Goal: Information Seeking & Learning: Stay updated

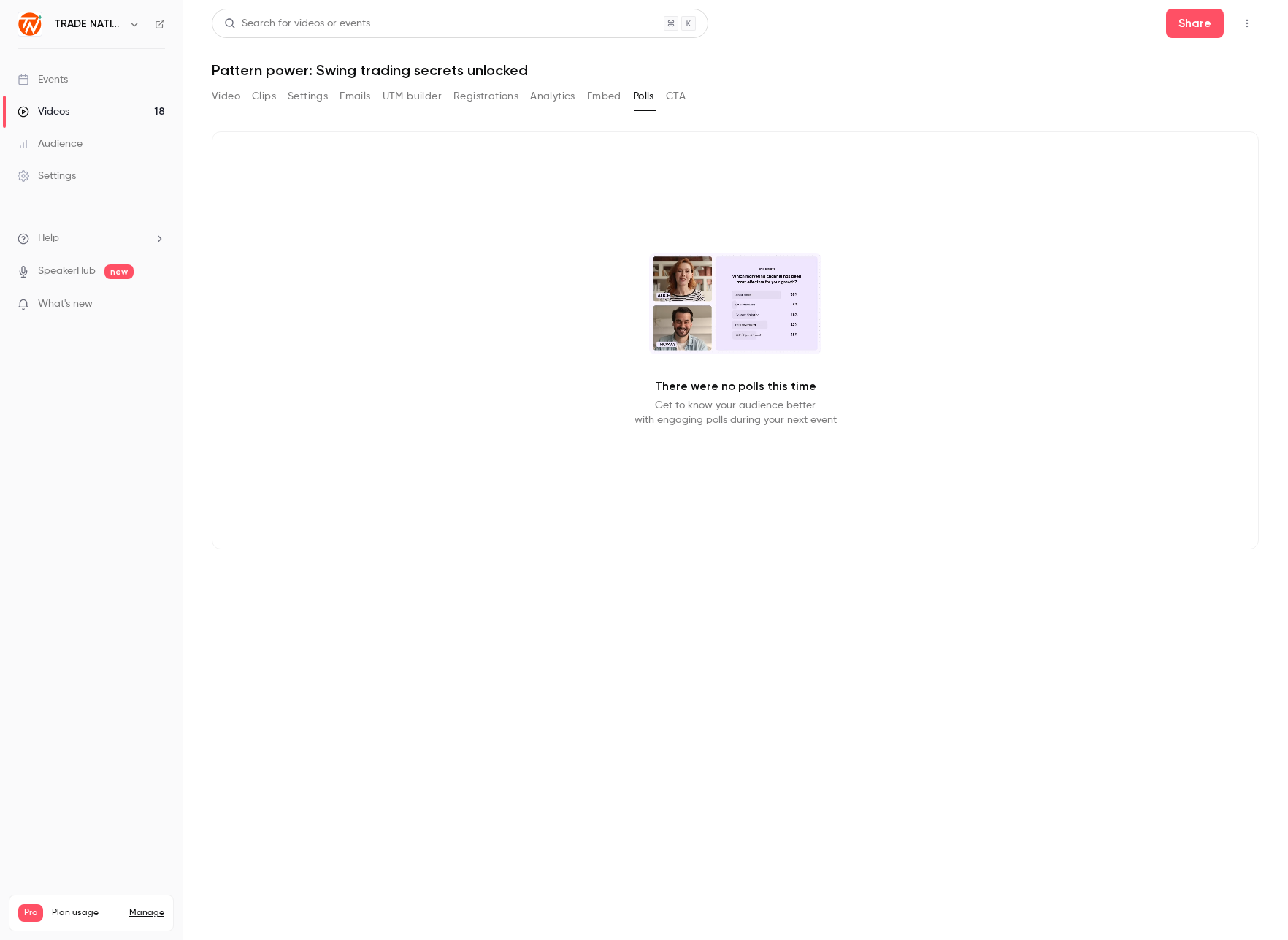
click at [552, 95] on button "Analytics" at bounding box center [553, 96] width 46 height 24
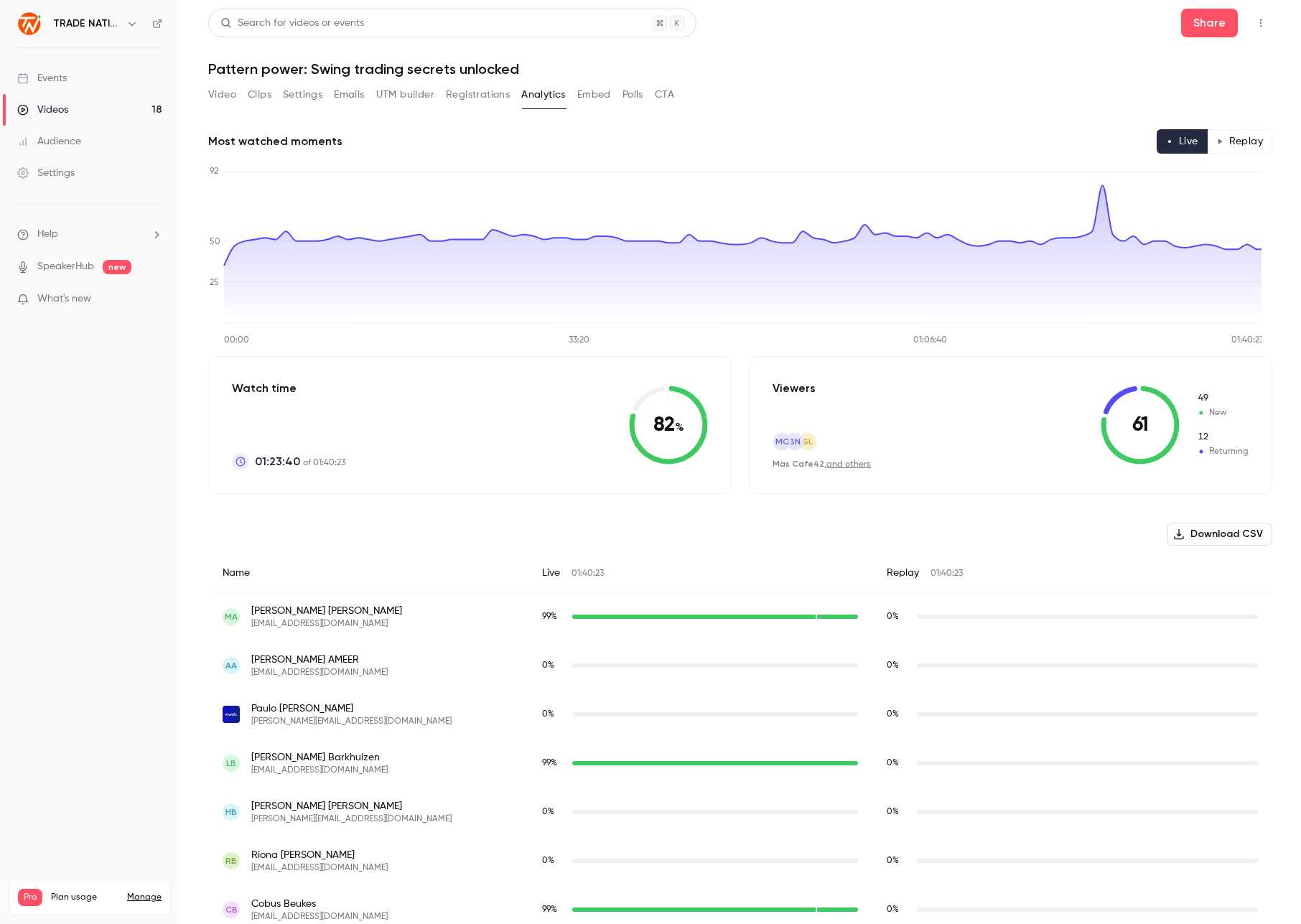
click at [1211, 145] on button "Replay" at bounding box center [1240, 142] width 66 height 25
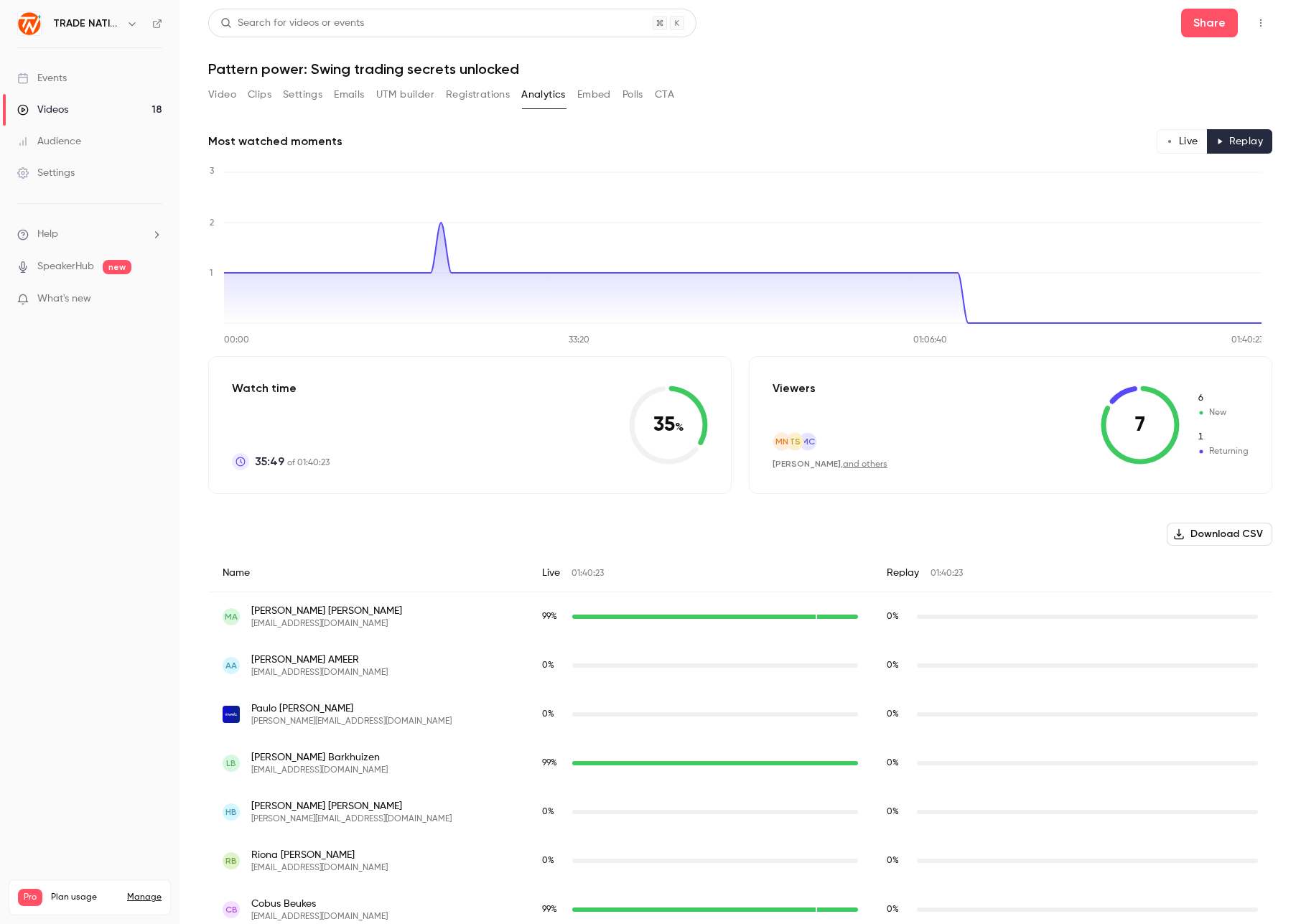
type button "replay"
click at [1173, 140] on button "Live" at bounding box center [1183, 142] width 51 height 25
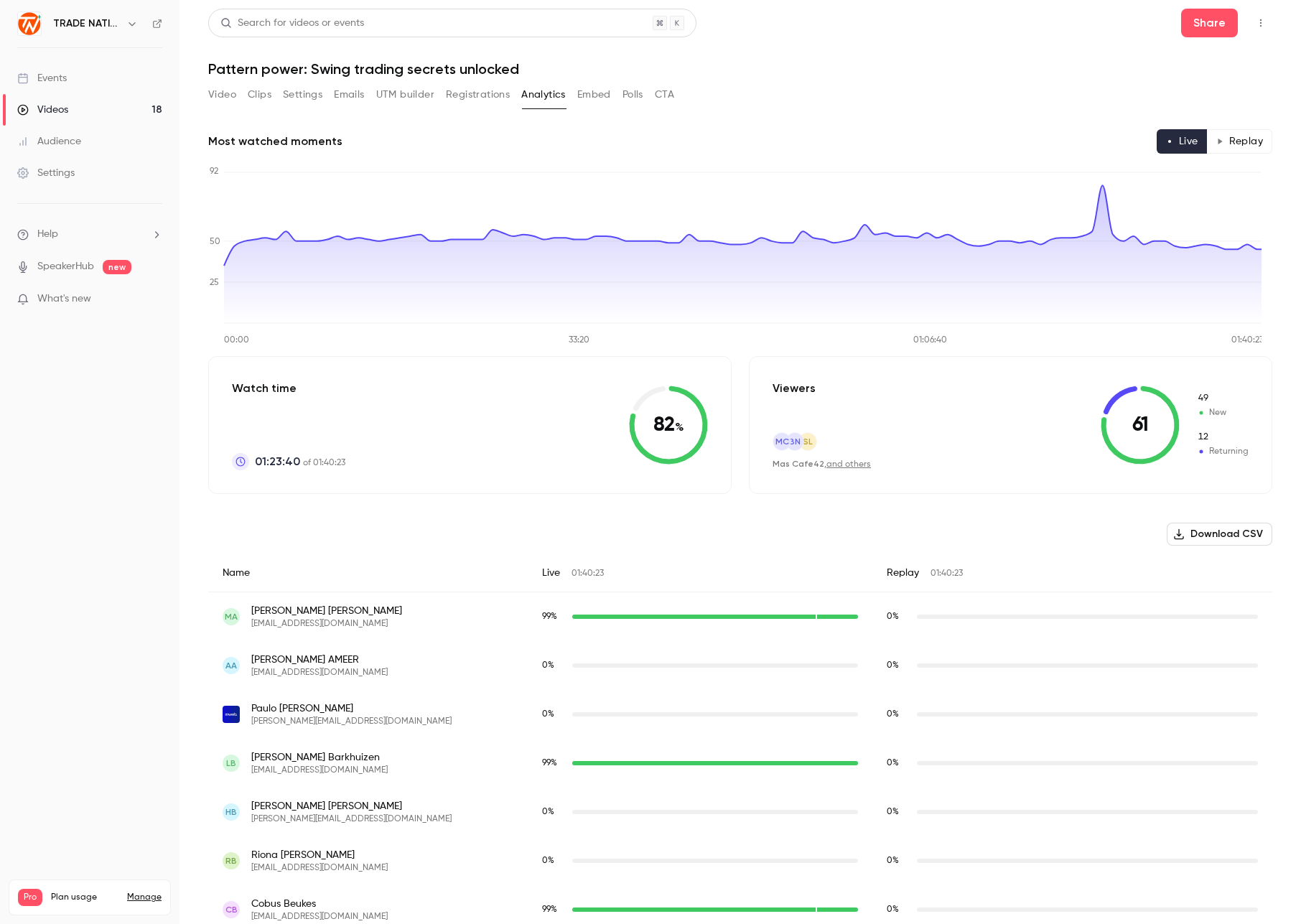
type button "live"
click at [56, 81] on div "Events" at bounding box center [42, 78] width 50 height 14
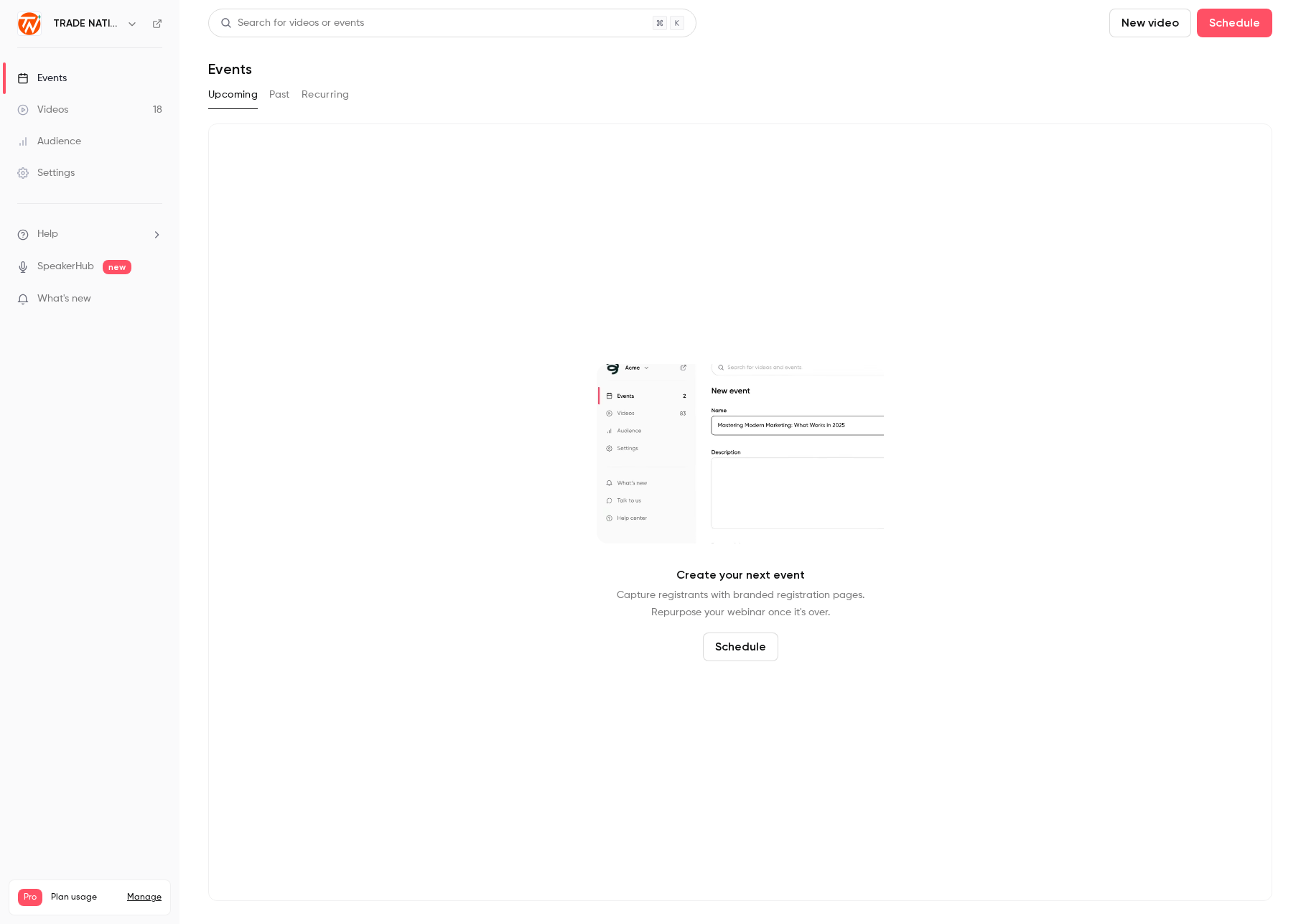
click at [280, 96] on button "Past" at bounding box center [280, 94] width 21 height 23
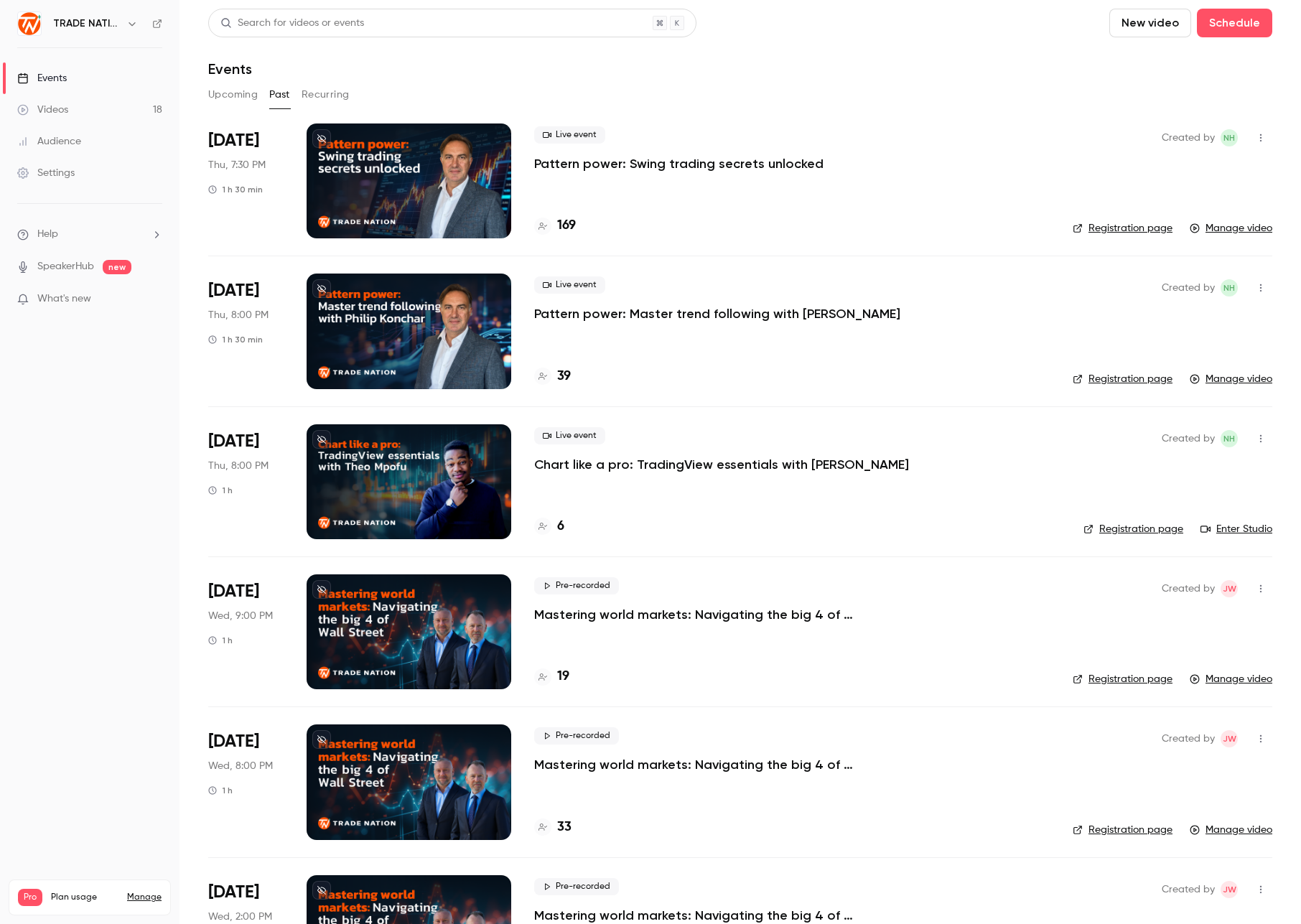
click at [53, 81] on div "Events" at bounding box center [42, 78] width 50 height 14
